Goal: Browse casually: Explore the website without a specific task or goal

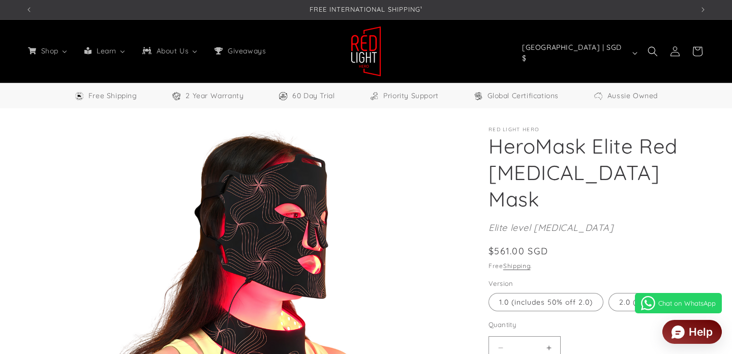
select select "*****"
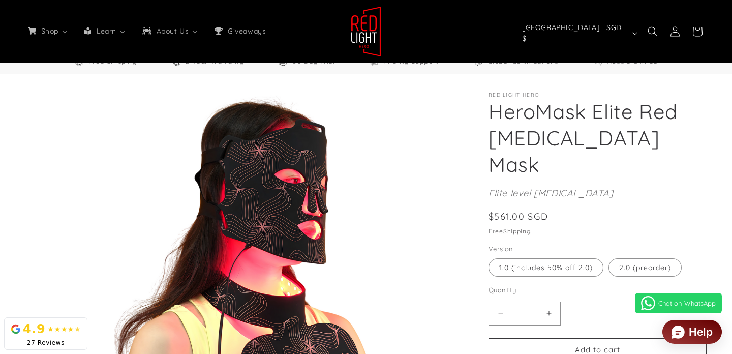
scroll to position [0, 668]
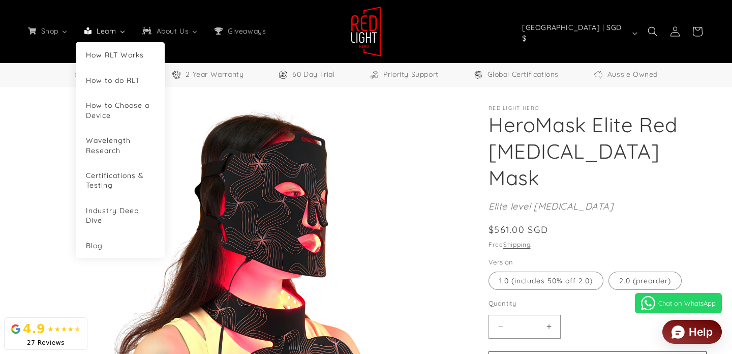
scroll to position [0, 2005]
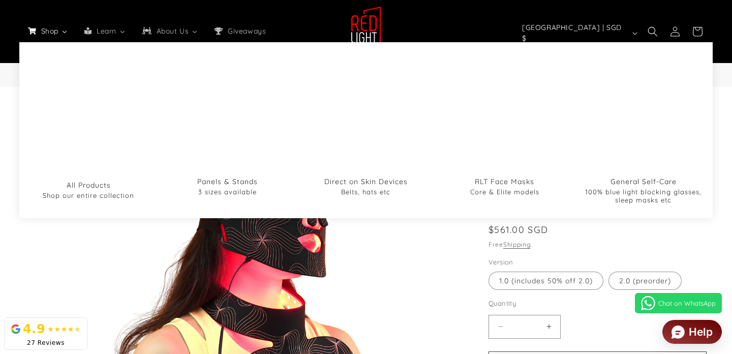
click at [51, 29] on span "Shop" at bounding box center [49, 30] width 20 height 9
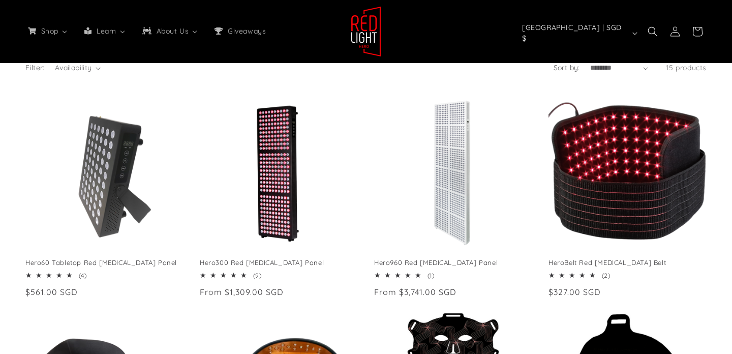
scroll to position [121, 0]
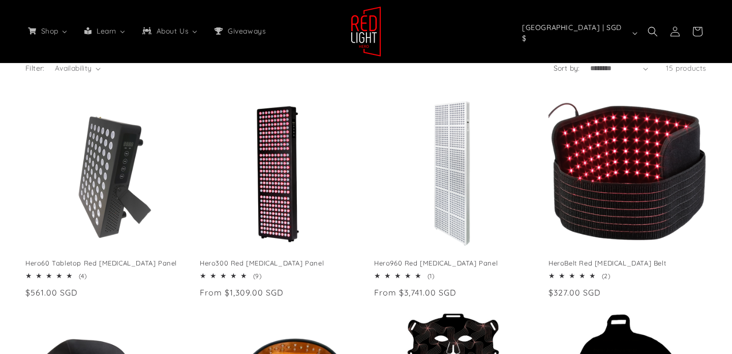
select select "*****"
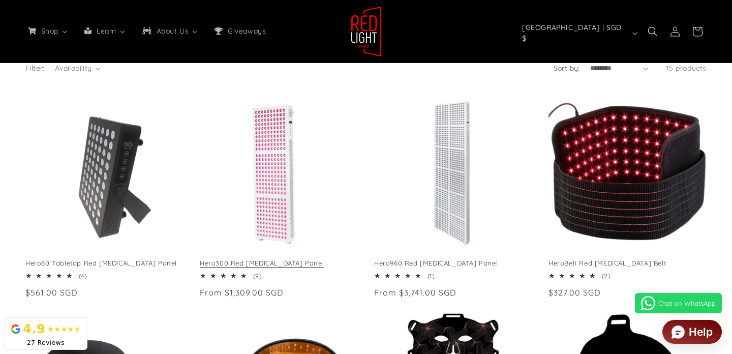
scroll to position [0, 2005]
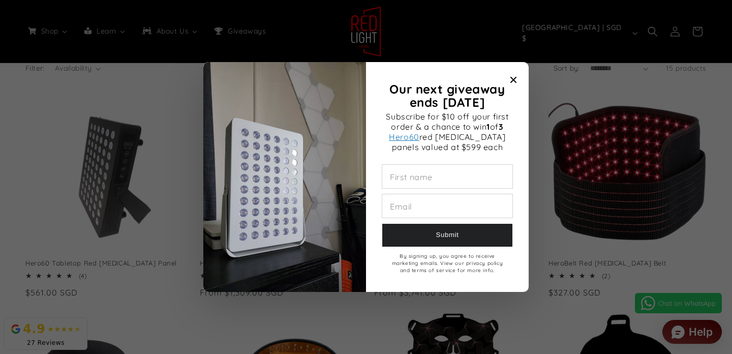
click at [516, 80] on icon "Close modal" at bounding box center [514, 80] width 6 height 6
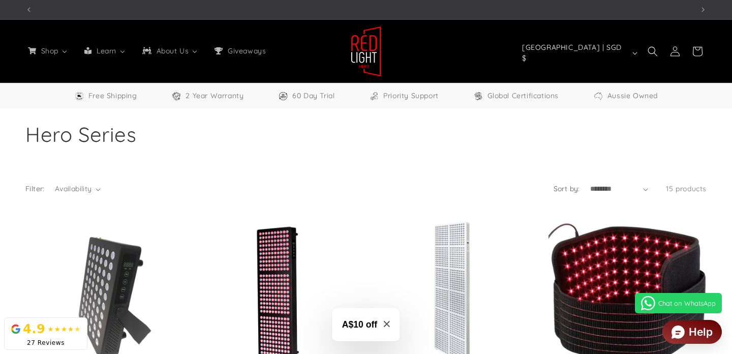
scroll to position [0, 1337]
click at [311, 39] on header "Shop All Products Shop our entire collection Panels & Stands 3 sizes available …" at bounding box center [366, 51] width 732 height 63
click at [358, 105] on div "Free Shipping 2 Year Warranty 60 Day Trial Priority Support Global Certificatio…" at bounding box center [366, 95] width 732 height 25
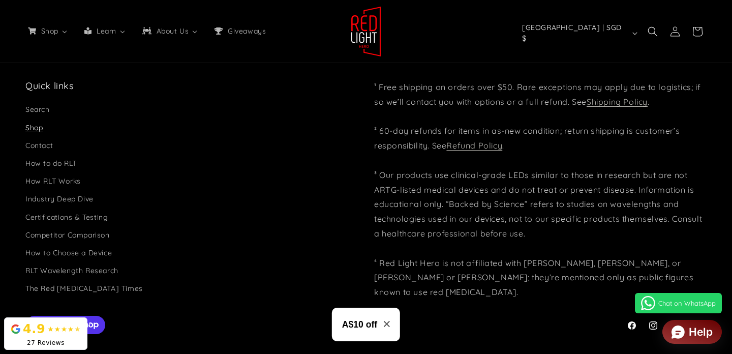
scroll to position [0, 1337]
click at [652, 303] on icon "Chat on WhatsApp" at bounding box center [648, 303] width 12 height 13
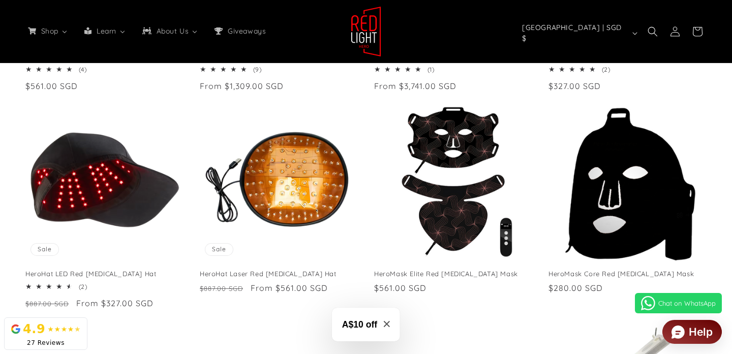
click at [387, 323] on icon "Close modal" at bounding box center [387, 324] width 6 height 6
